Goal: Transaction & Acquisition: Download file/media

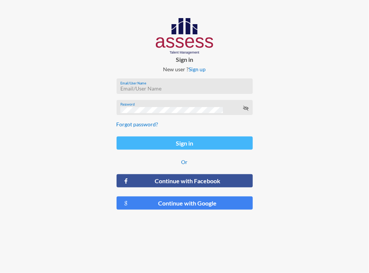
type input "[EMAIL_ADDRESS][DOMAIN_NAME]"
click at [153, 142] on button "Sign in" at bounding box center [184, 142] width 136 height 13
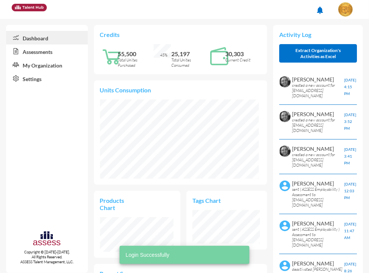
scroll to position [79, 159]
click at [20, 51] on icon at bounding box center [14, 51] width 17 height 8
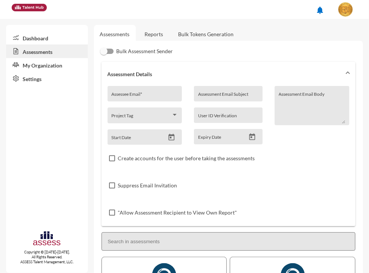
click at [158, 34] on link "Reports" at bounding box center [154, 34] width 31 height 18
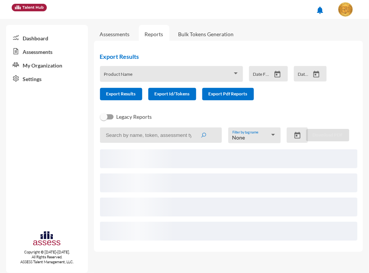
click at [135, 71] on div "Product Name" at bounding box center [171, 76] width 135 height 12
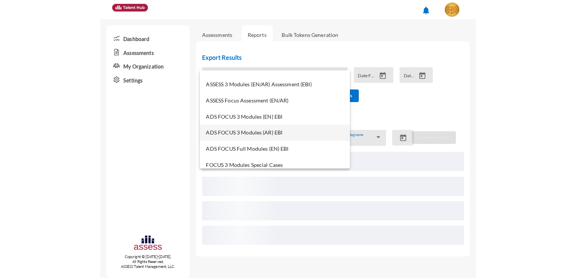
scroll to position [38, 0]
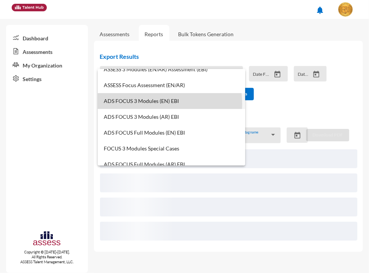
click at [152, 104] on mat-option "ADS FOCUS 3 Modules (EN) EBI" at bounding box center [171, 101] width 147 height 16
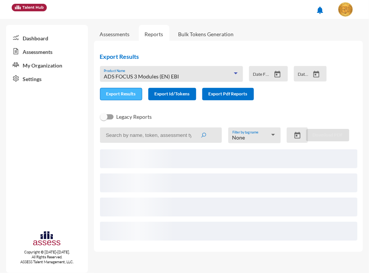
click at [129, 95] on span "Export Results" at bounding box center [120, 94] width 29 height 6
